Goal: Navigation & Orientation: Find specific page/section

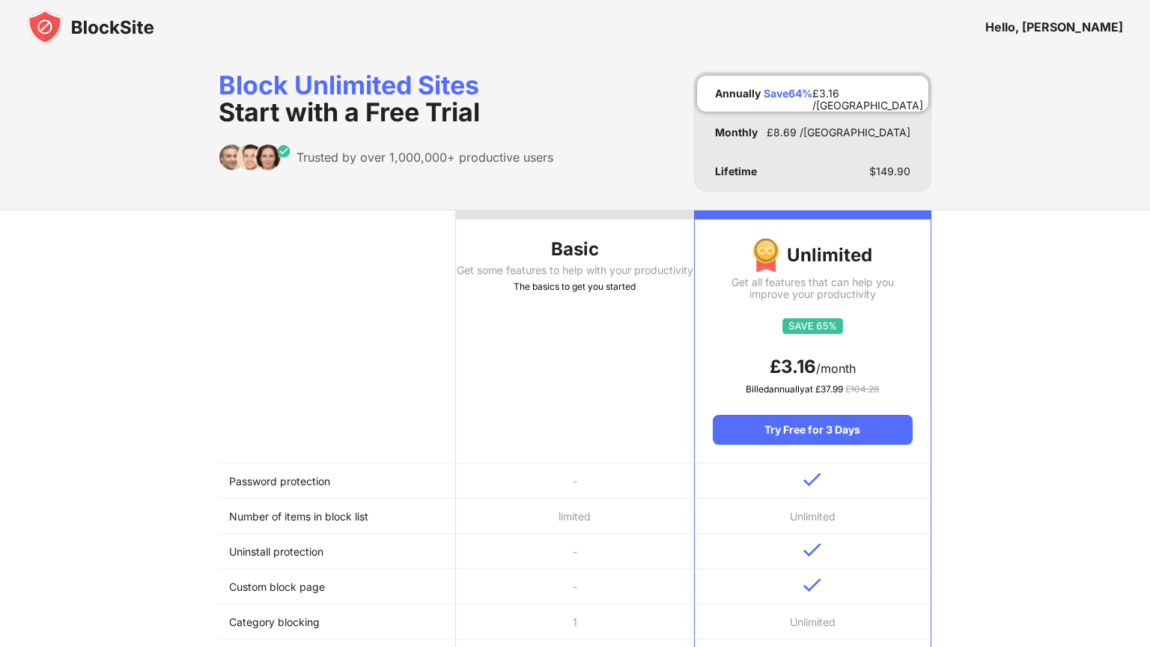
click at [103, 19] on img at bounding box center [90, 27] width 127 height 36
click at [103, 23] on img at bounding box center [90, 27] width 127 height 36
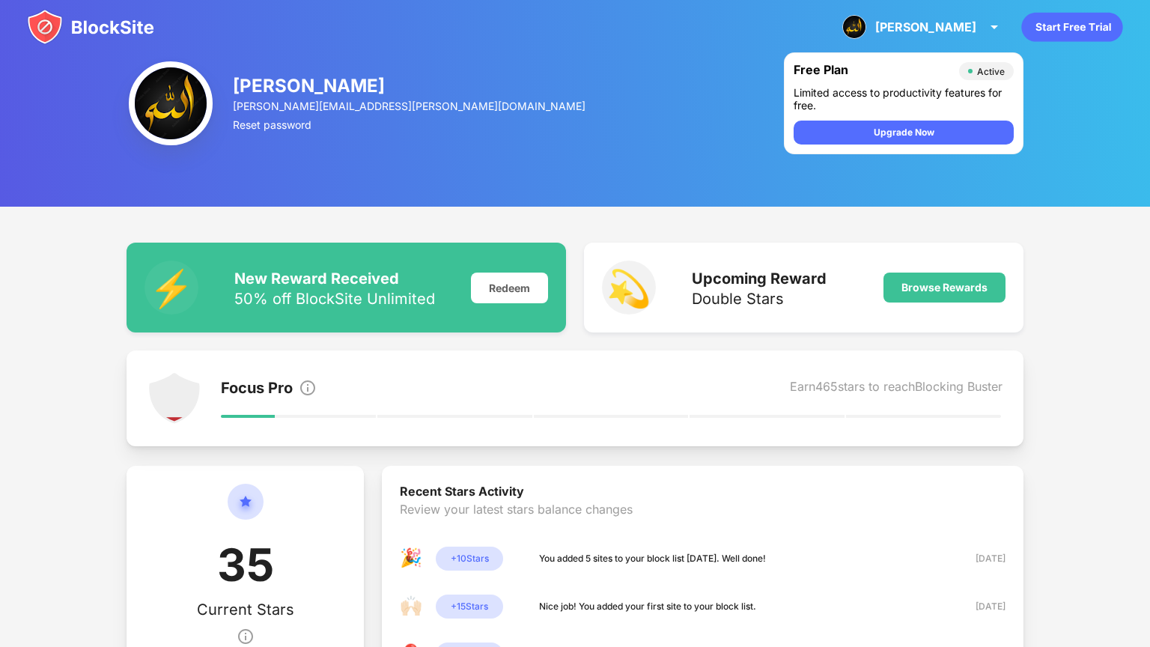
click at [71, 20] on img at bounding box center [90, 27] width 127 height 36
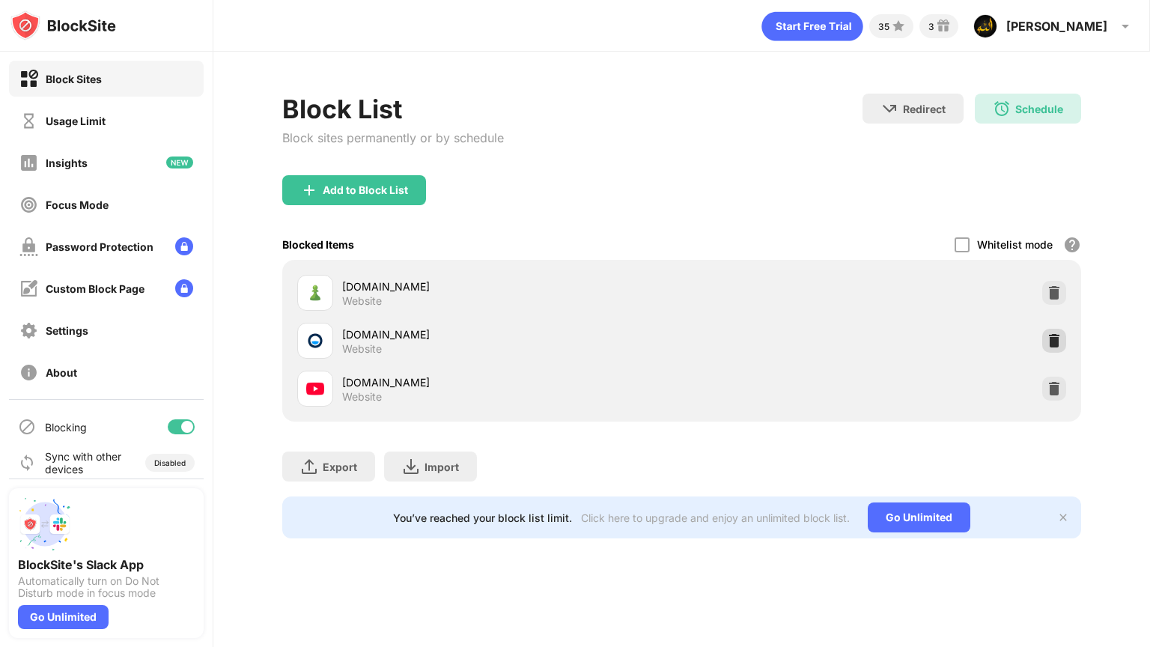
click at [1048, 331] on div at bounding box center [1054, 341] width 24 height 24
